Goal: Information Seeking & Learning: Learn about a topic

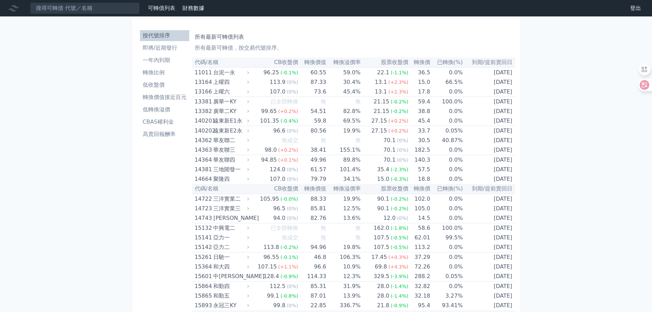
drag, startPoint x: 656, startPoint y: 201, endPoint x: 514, endPoint y: 0, distance: 245.9
click at [144, 48] on li "即將/近期發行" at bounding box center [164, 48] width 49 height 8
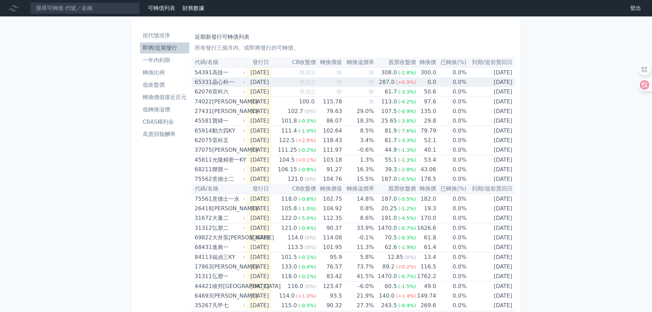
click at [201, 82] on div "65331" at bounding box center [203, 82] width 16 height 10
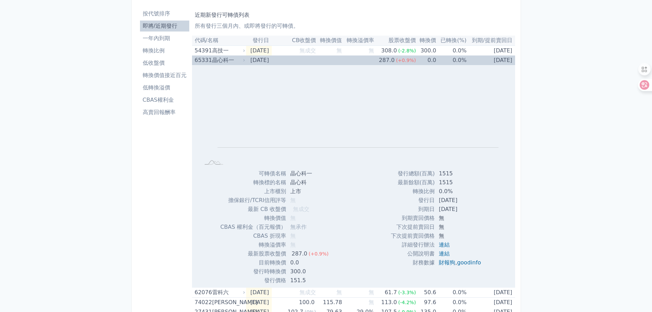
scroll to position [34, 0]
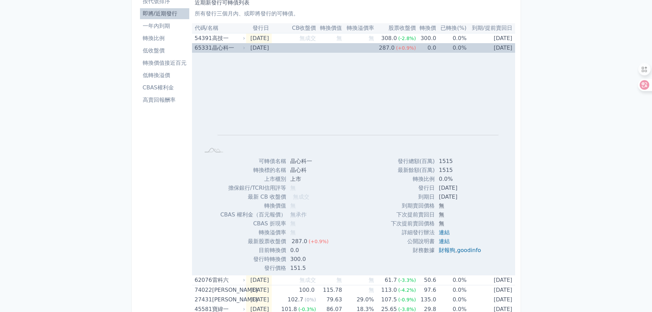
click at [201, 48] on div "65331" at bounding box center [203, 48] width 16 height 10
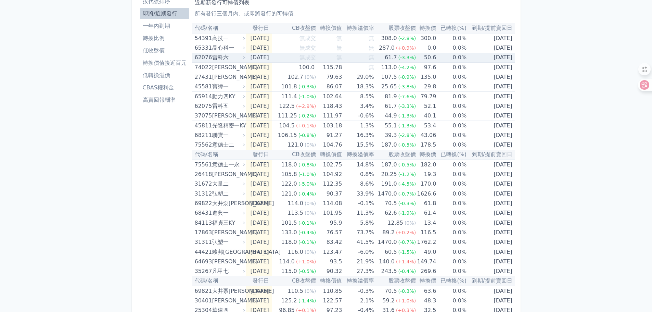
click at [202, 55] on div "62076" at bounding box center [203, 58] width 16 height 10
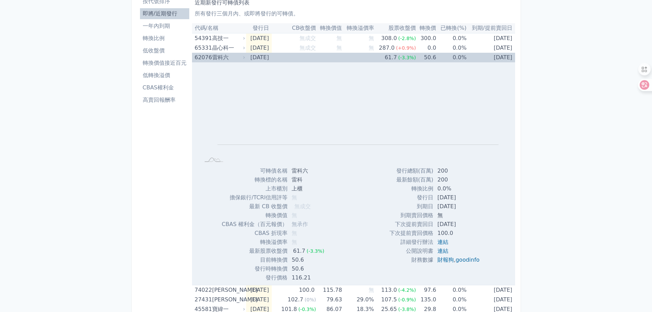
click at [202, 55] on div "62076" at bounding box center [203, 58] width 16 height 10
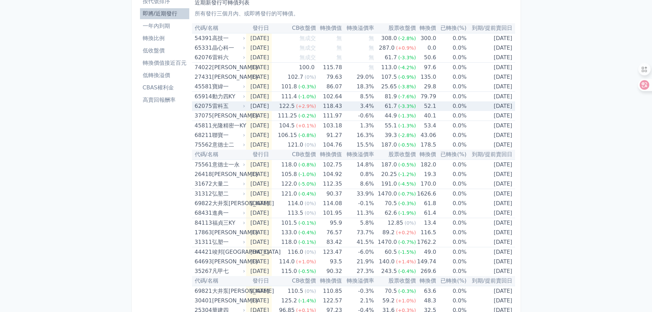
click at [200, 102] on div "62075" at bounding box center [203, 106] width 16 height 10
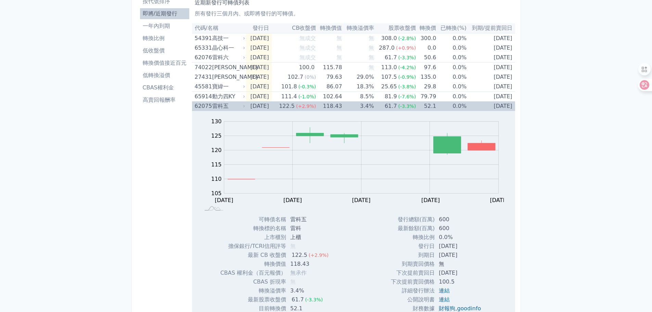
click at [200, 102] on div "62075" at bounding box center [203, 106] width 16 height 10
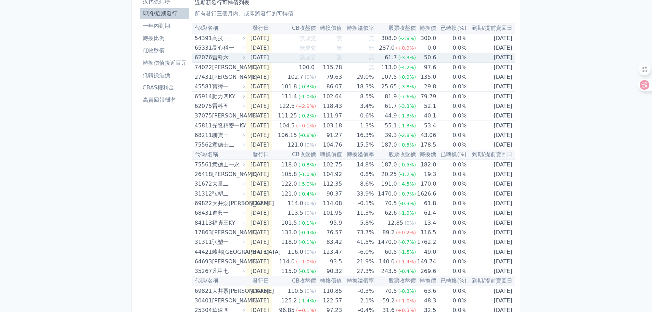
click at [199, 55] on div "62076" at bounding box center [203, 58] width 16 height 10
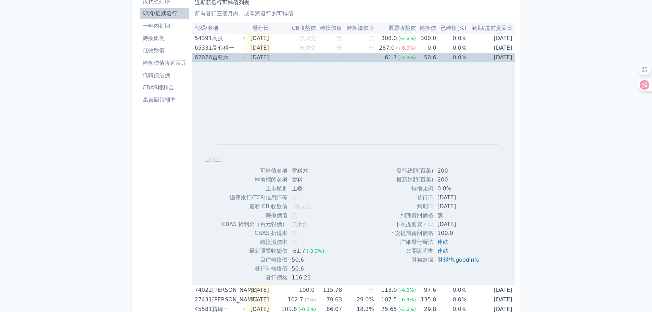
click at [202, 57] on div "62076" at bounding box center [203, 58] width 16 height 10
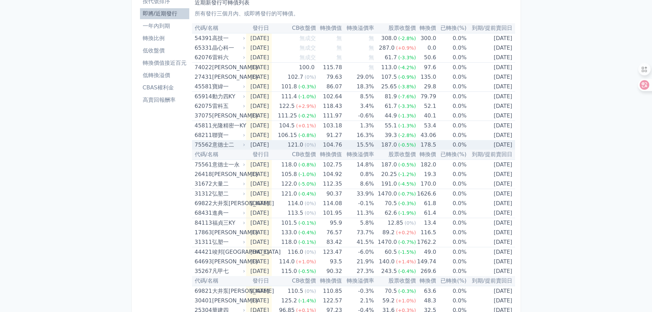
click at [205, 143] on div "75562" at bounding box center [203, 145] width 16 height 10
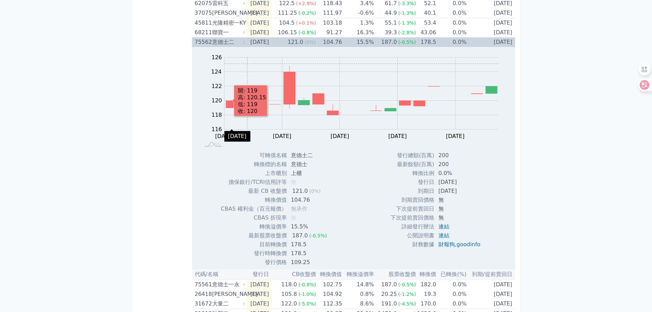
scroll to position [103, 0]
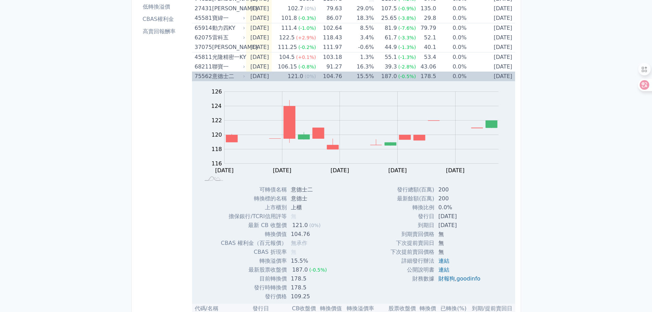
click at [200, 73] on div "75562" at bounding box center [203, 77] width 16 height 10
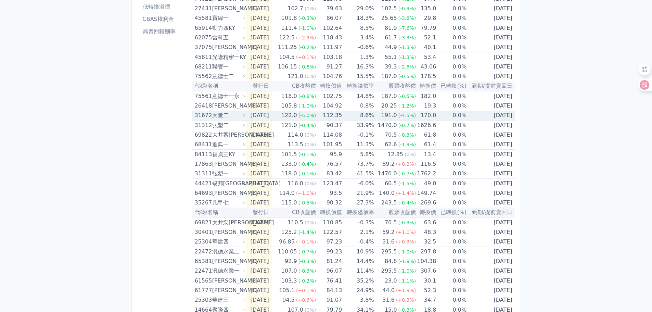
click at [204, 112] on div "31672" at bounding box center [203, 116] width 16 height 10
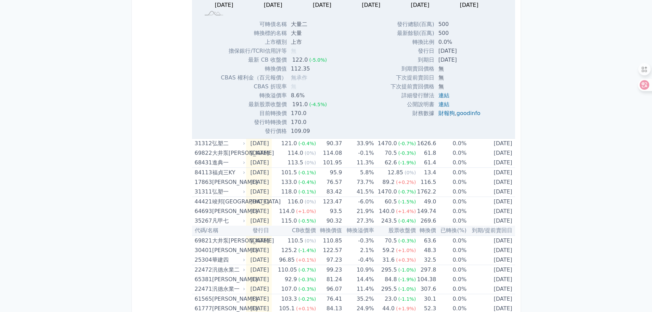
scroll to position [308, 0]
click at [201, 198] on div "44421" at bounding box center [203, 201] width 16 height 10
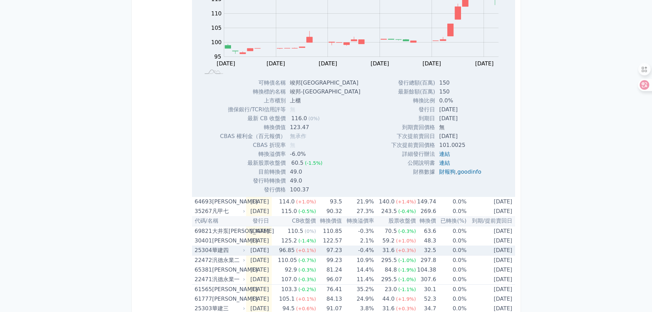
scroll to position [616, 0]
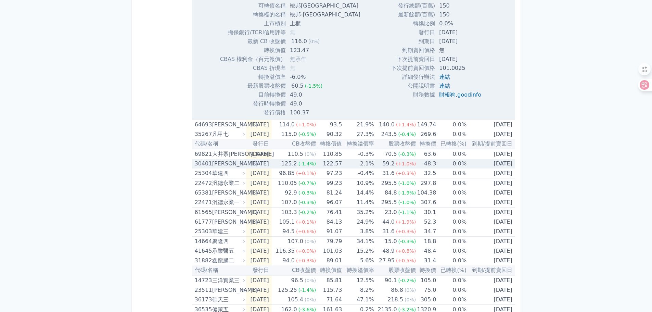
click at [201, 163] on div "30401" at bounding box center [203, 164] width 16 height 10
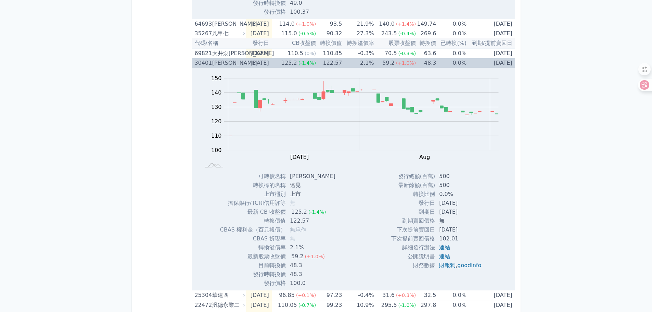
scroll to position [719, 0]
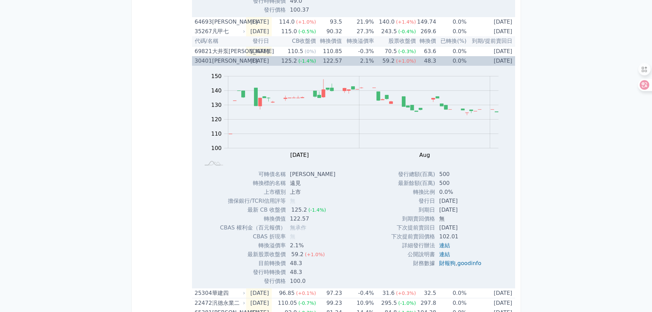
click at [200, 60] on div "30401" at bounding box center [203, 61] width 16 height 10
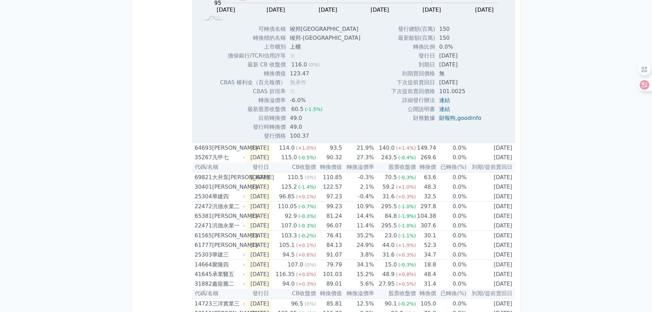
scroll to position [649, 0]
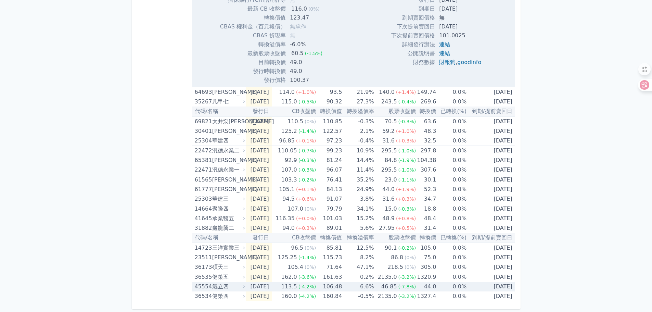
click at [201, 286] on div "45554" at bounding box center [203, 287] width 16 height 10
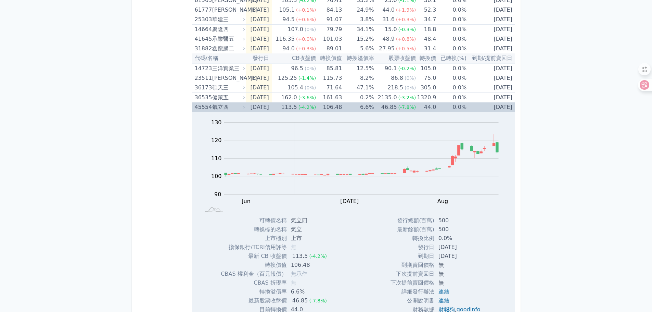
scroll to position [871, 0]
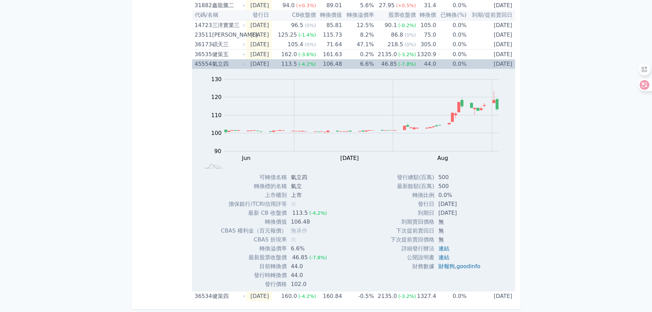
click at [199, 66] on div "45554" at bounding box center [203, 64] width 16 height 10
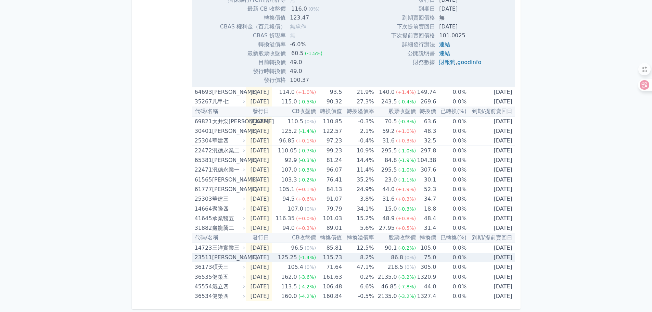
click at [202, 257] on div "23511" at bounding box center [203, 258] width 16 height 10
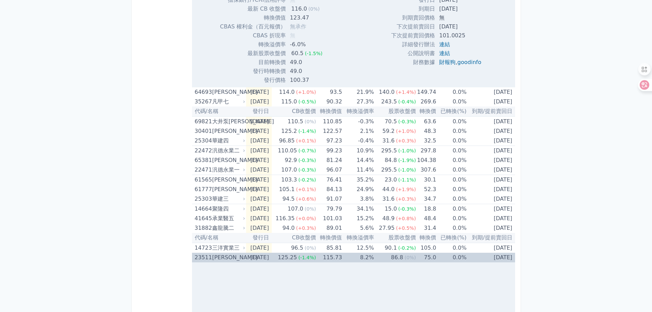
scroll to position [871, 0]
